Goal: Navigation & Orientation: Find specific page/section

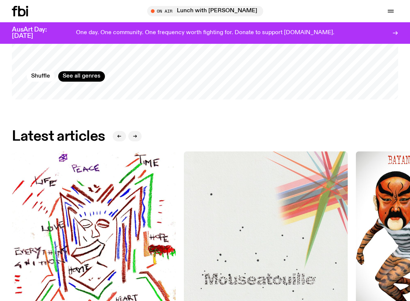
scroll to position [837, 0]
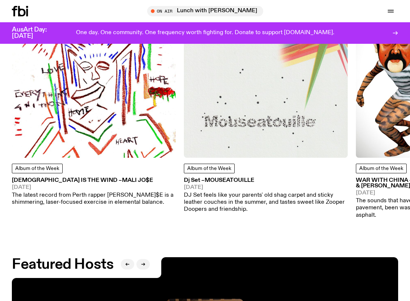
click at [66, 80] on img at bounding box center [94, 76] width 164 height 164
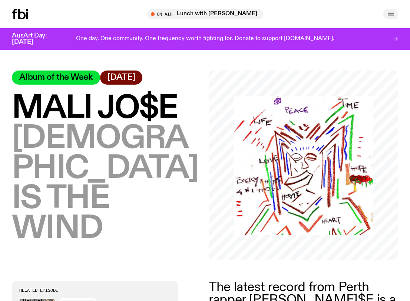
click at [394, 10] on icon "button" at bounding box center [390, 14] width 9 height 9
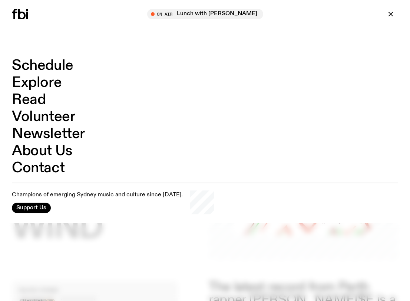
click at [52, 80] on link "Explore" at bounding box center [37, 83] width 50 height 14
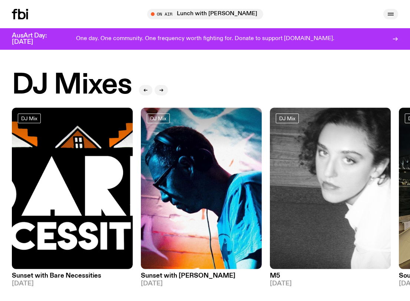
click at [393, 17] on icon "button" at bounding box center [390, 14] width 9 height 9
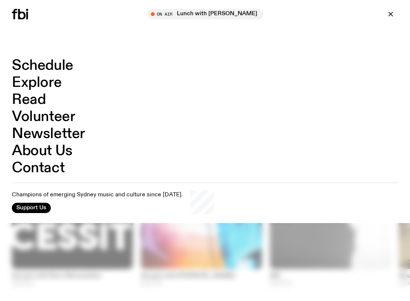
click at [38, 117] on link "Volunteer" at bounding box center [43, 117] width 63 height 14
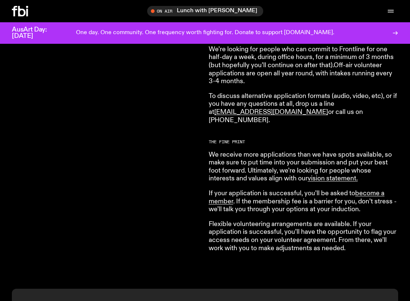
scroll to position [559, 0]
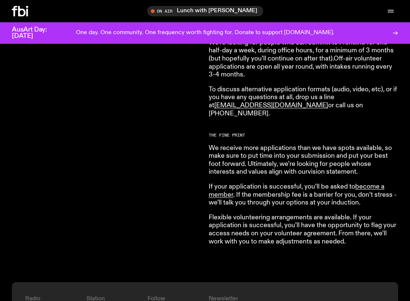
click at [319, 168] on link "vision statement ." at bounding box center [333, 171] width 50 height 7
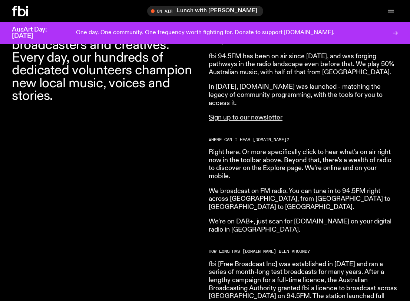
scroll to position [316, 0]
